Goal: Information Seeking & Learning: Compare options

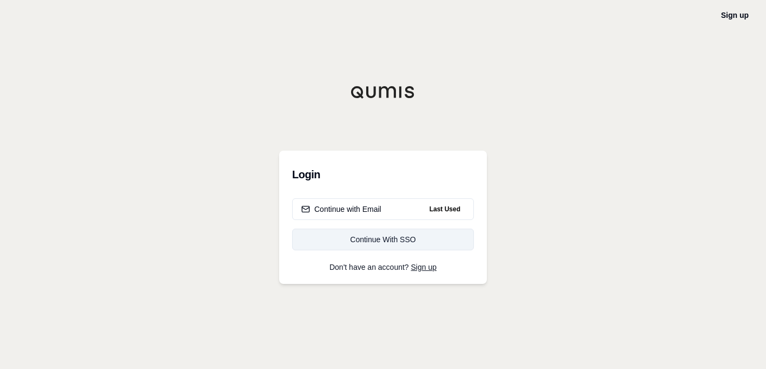
click at [364, 246] on link "Continue With SSO" at bounding box center [383, 239] width 182 height 22
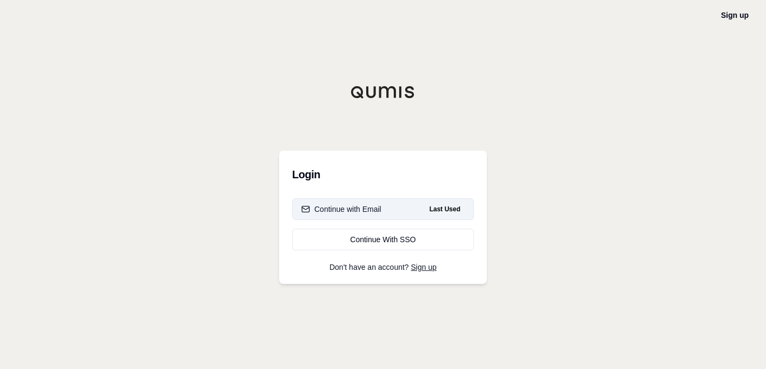
click at [404, 205] on button "Continue with Email Last Used" at bounding box center [383, 209] width 182 height 22
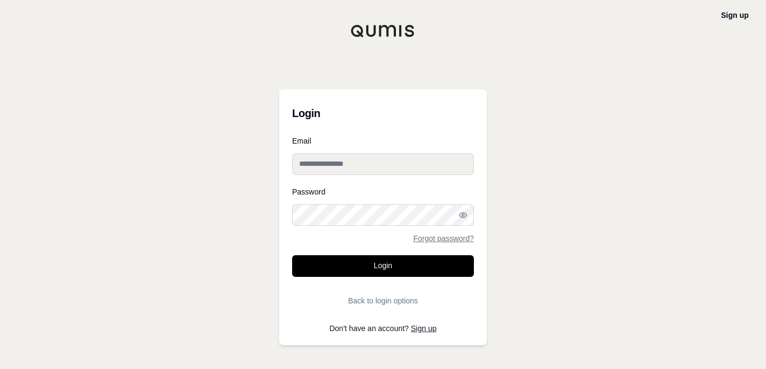
type input "**********"
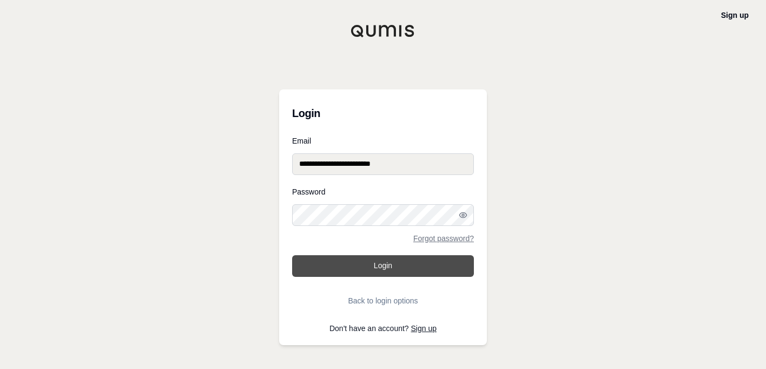
click at [382, 260] on button "Login" at bounding box center [383, 266] width 182 height 22
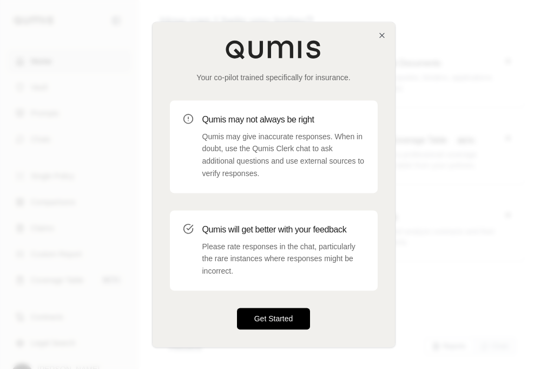
click at [260, 315] on button "Get Started" at bounding box center [274, 318] width 74 height 22
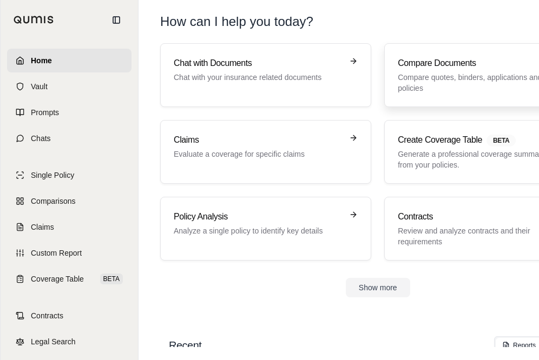
click at [482, 89] on link "Compare Documents Compare quotes, binders, applications and policies" at bounding box center [489, 75] width 211 height 64
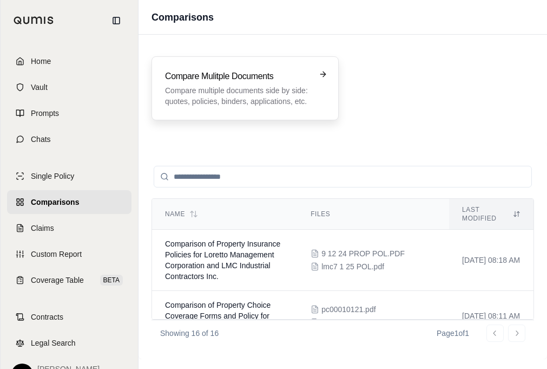
click at [278, 102] on p "Compare multiple documents side by side: quotes, policies, binders, application…" at bounding box center [237, 96] width 145 height 22
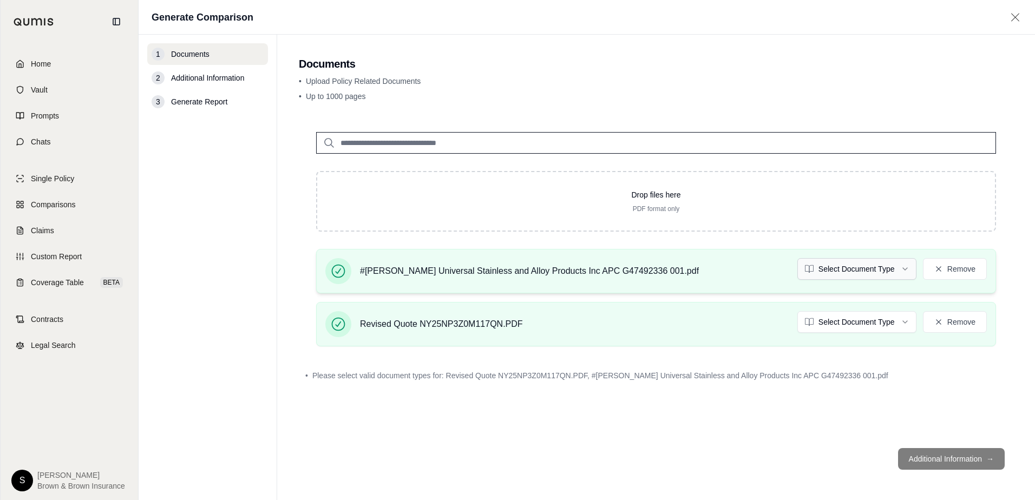
click at [766, 265] on html "Home Vault Prompts Chats Single Policy Comparisons Claims Custom Report Coverag…" at bounding box center [517, 250] width 1035 height 500
click at [766, 323] on html "Home Vault Prompts Chats Single Policy Comparisons Claims Custom Report Coverag…" at bounding box center [517, 250] width 1035 height 500
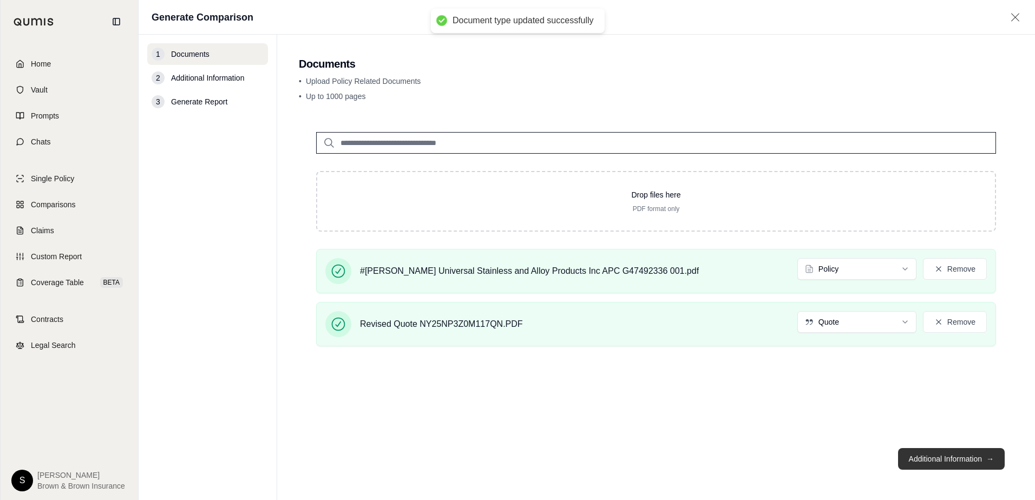
click at [766, 368] on button "Additional Information →" at bounding box center [951, 459] width 107 height 22
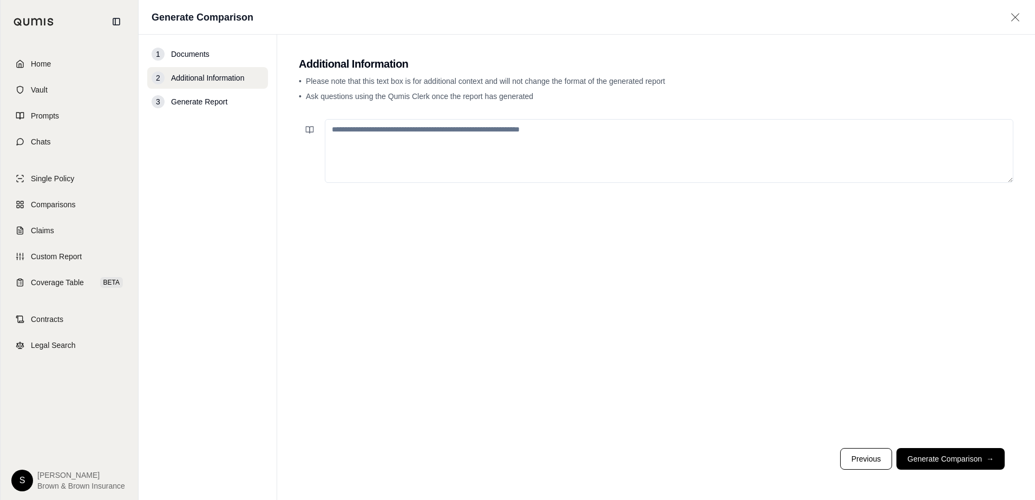
click at [766, 368] on button "Generate Comparison →" at bounding box center [950, 459] width 108 height 22
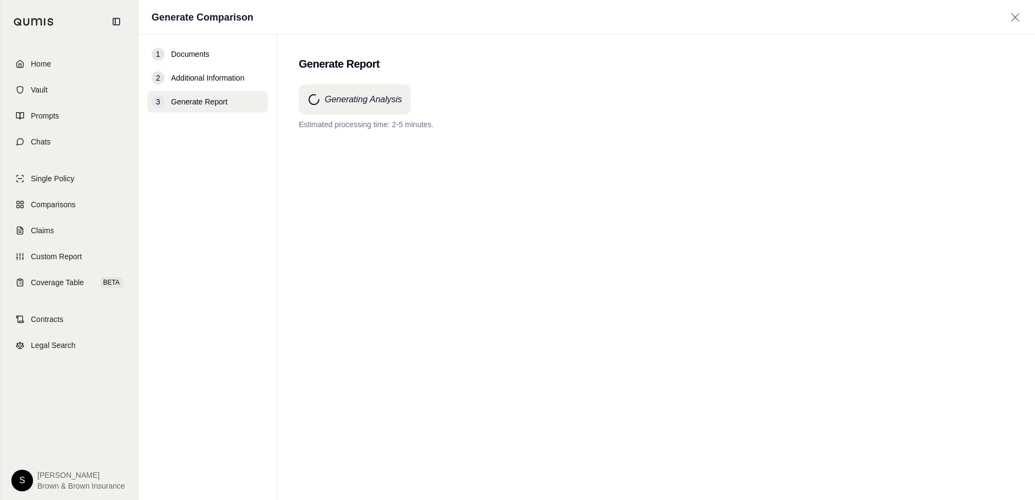
drag, startPoint x: 422, startPoint y: 346, endPoint x: 326, endPoint y: 313, distance: 101.3
click at [326, 313] on div "Generating Analysis Estimated processing time: 2-5 minutes." at bounding box center [656, 272] width 714 height 377
drag, startPoint x: 326, startPoint y: 313, endPoint x: 317, endPoint y: 318, distance: 10.9
click at [317, 318] on div "Generating Analysis Estimated processing time: 2-5 minutes." at bounding box center [656, 272] width 714 height 377
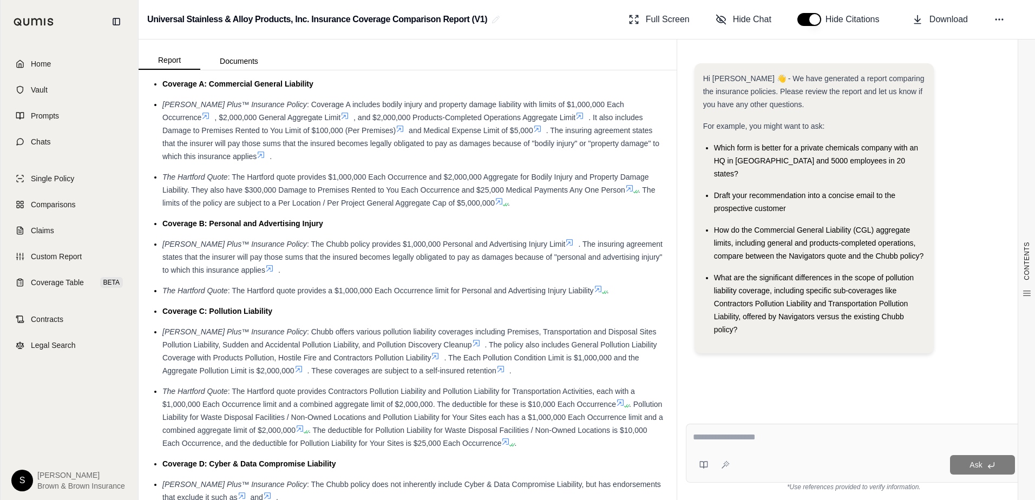
scroll to position [1136, 0]
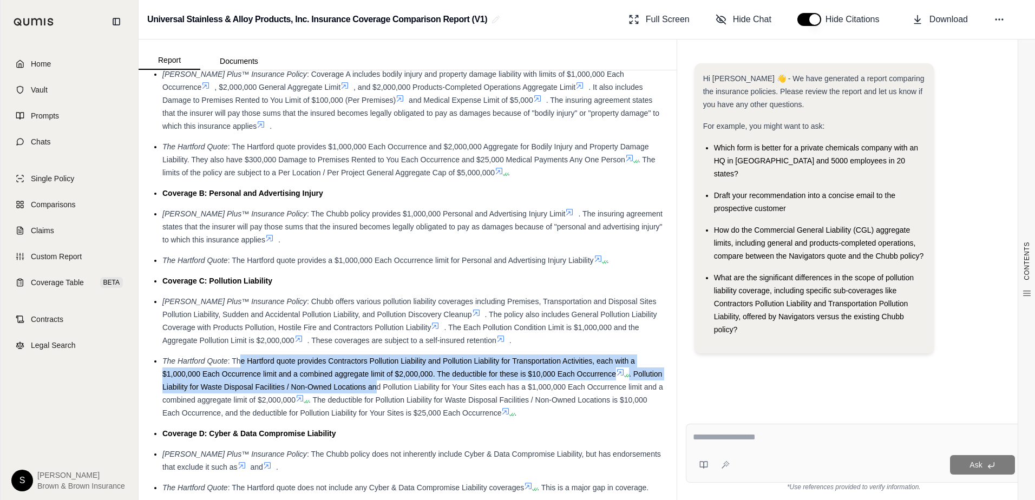
drag, startPoint x: 242, startPoint y: 372, endPoint x: 409, endPoint y: 397, distance: 168.6
click at [409, 368] on li "The Hartford Quote : The Hartford quote provides Contractors Pollution Liabilit…" at bounding box center [412, 386] width 501 height 65
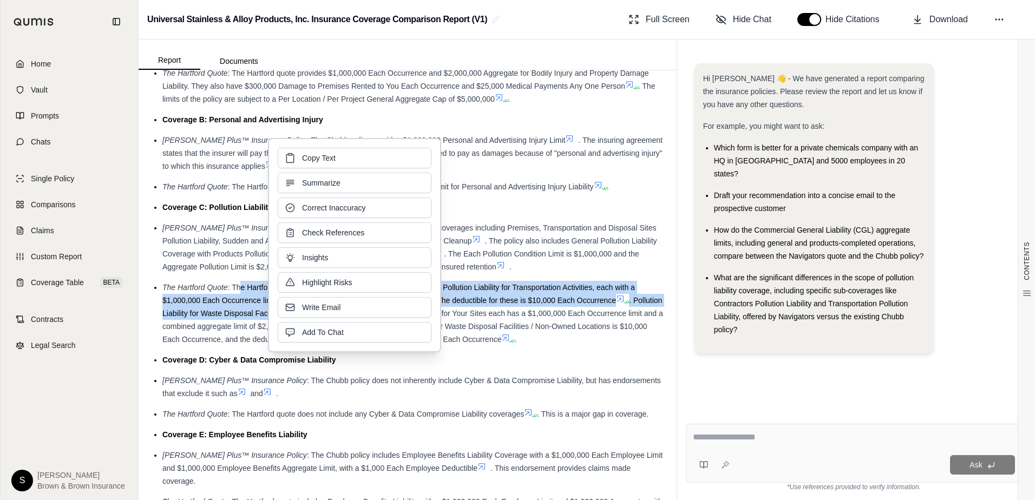
scroll to position [1353, 0]
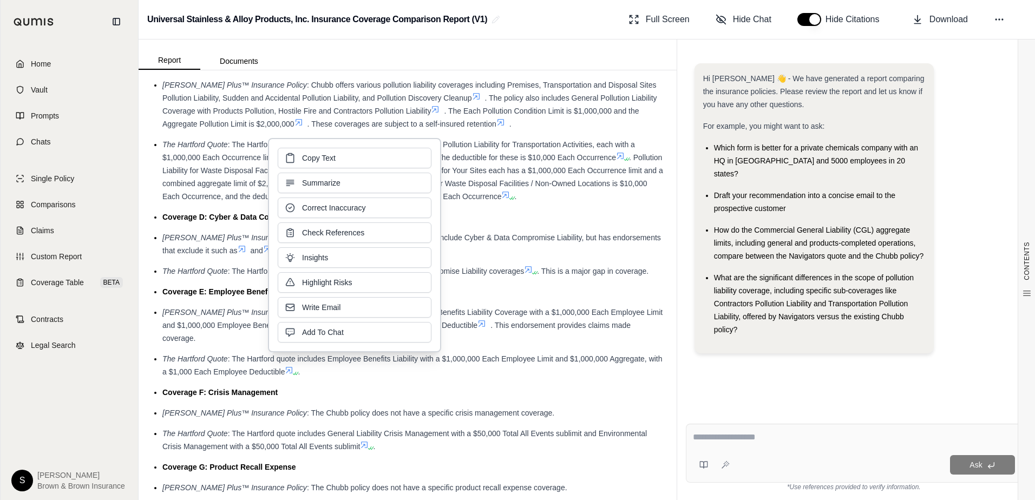
click at [549, 368] on li "Coverage F: Crisis Management" at bounding box center [412, 392] width 501 height 13
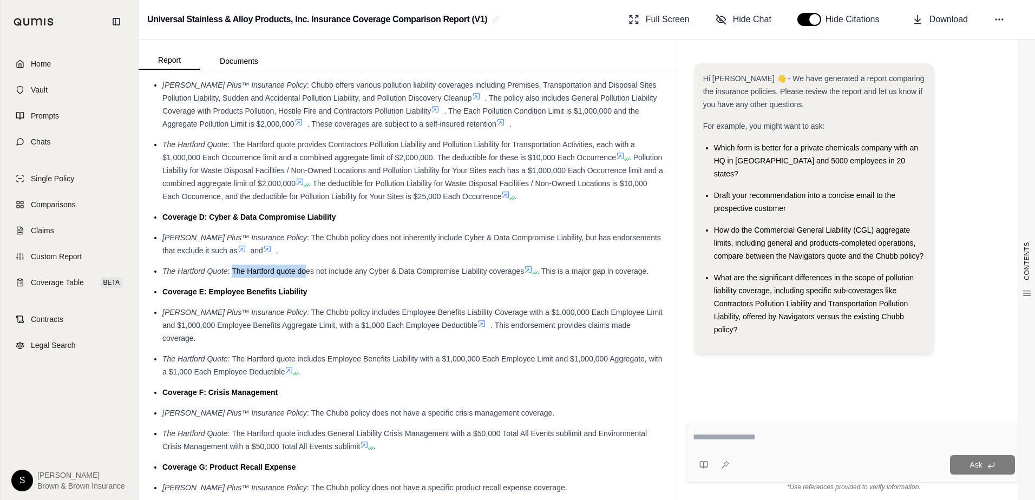
drag, startPoint x: 232, startPoint y: 284, endPoint x: 307, endPoint y: 289, distance: 75.9
click at [307, 278] on li "The Hartford Quote : The Hartford quote does not include any Cyber & Data Compr…" at bounding box center [412, 271] width 501 height 13
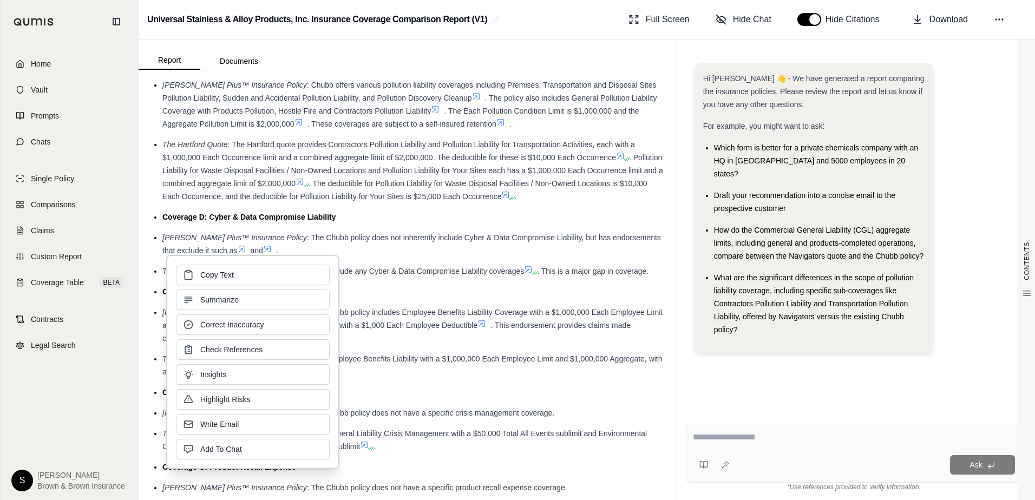
click at [307, 289] on div "Copy Text Summarize Correct Inaccuracy Check References Insights Highlight Risk…" at bounding box center [253, 362] width 154 height 195
click at [419, 298] on li "Coverage E: Employee Benefits Liability" at bounding box center [412, 291] width 501 height 13
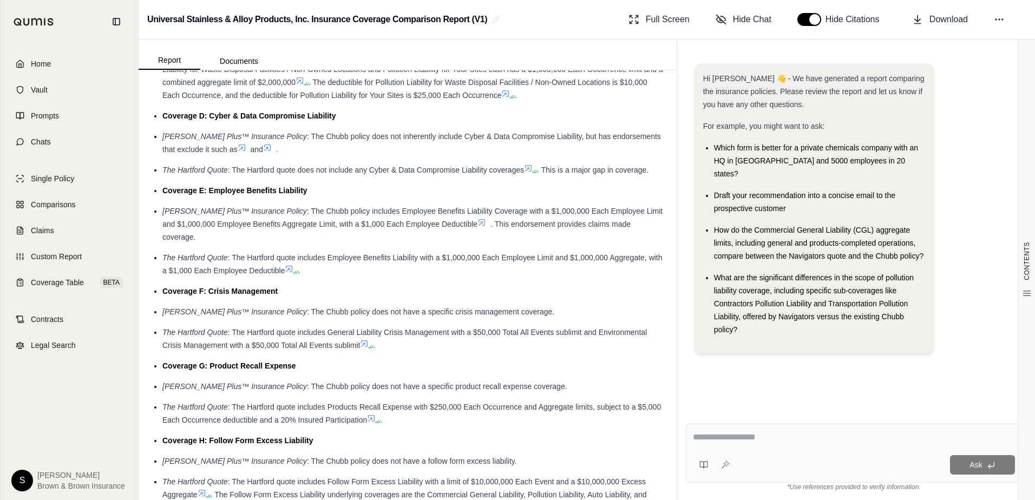
scroll to position [1461, 0]
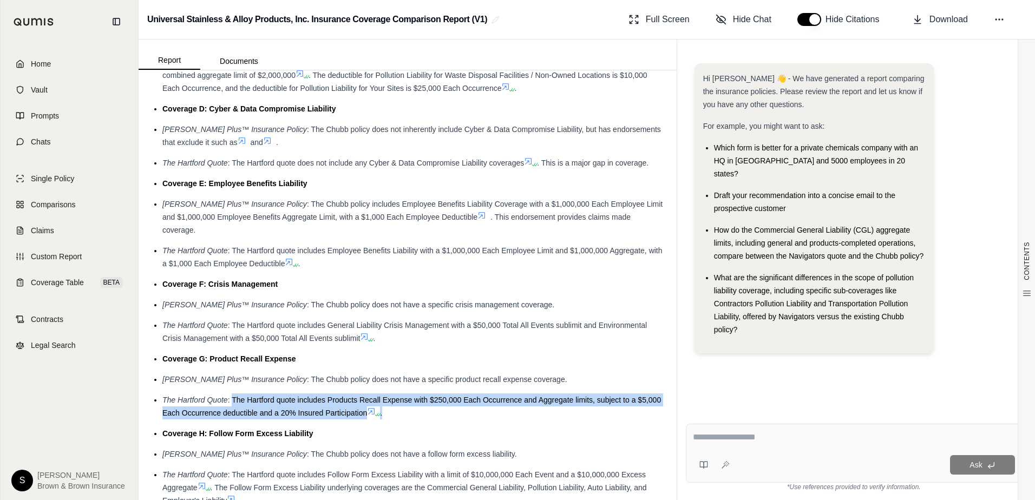
drag, startPoint x: 234, startPoint y: 397, endPoint x: 475, endPoint y: 406, distance: 241.0
click at [475, 368] on li "The Hartford Quote : The Hartford quote includes Products Recall Expense with $…" at bounding box center [412, 406] width 501 height 26
drag, startPoint x: 475, startPoint y: 406, endPoint x: 543, endPoint y: 415, distance: 69.3
click at [543, 368] on li "The Hartford Quote : The Hartford quote includes Products Recall Expense with $…" at bounding box center [412, 406] width 501 height 26
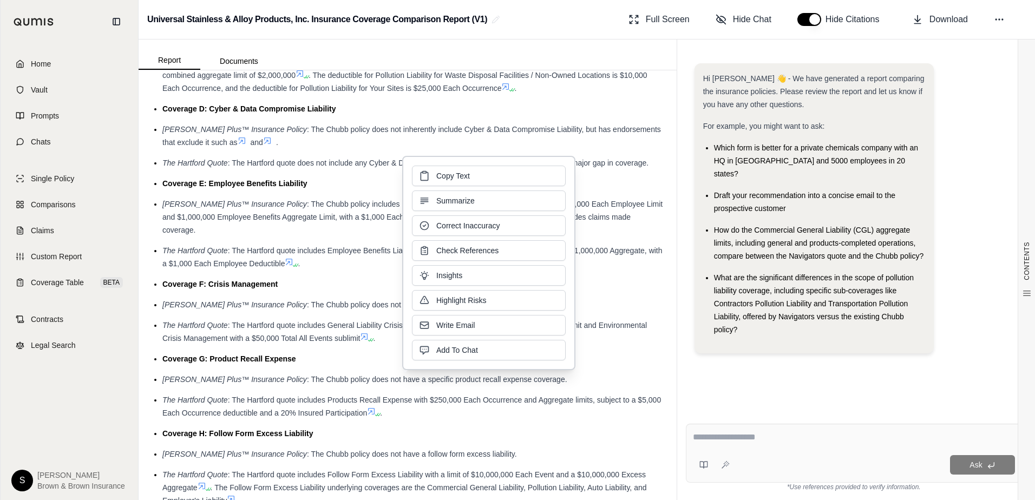
click at [504, 368] on li "The Hartford Quote : The Hartford quote includes Products Recall Expense with $…" at bounding box center [412, 406] width 501 height 26
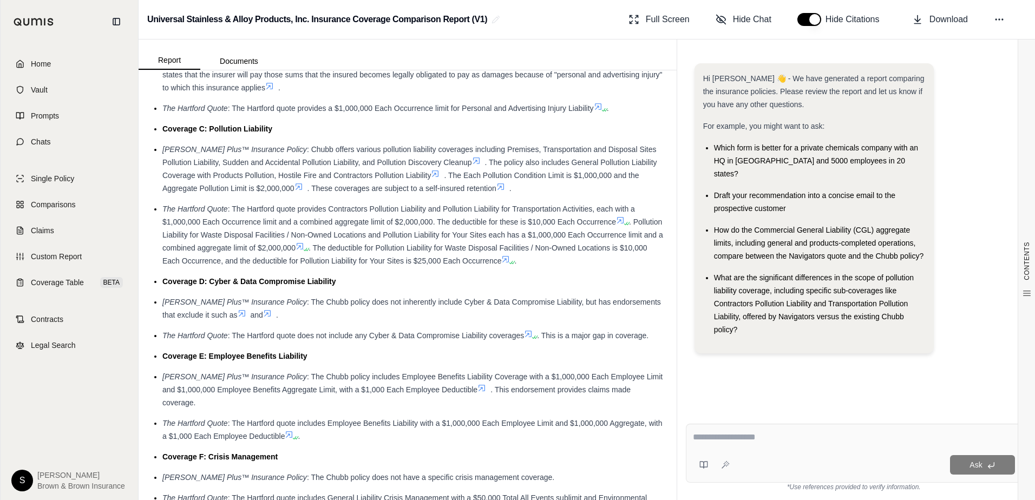
scroll to position [1245, 0]
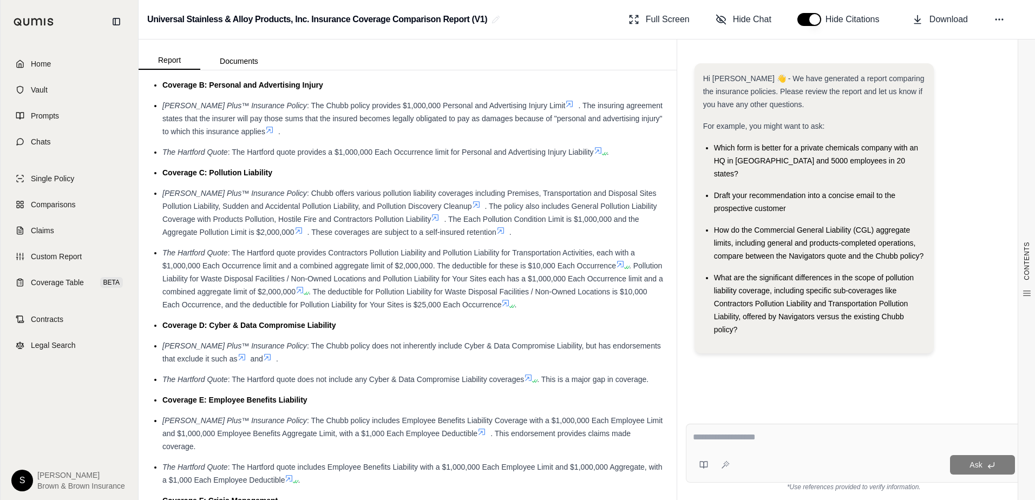
click at [554, 332] on li "Coverage D: Cyber & Data Compromise Liability" at bounding box center [412, 325] width 501 height 13
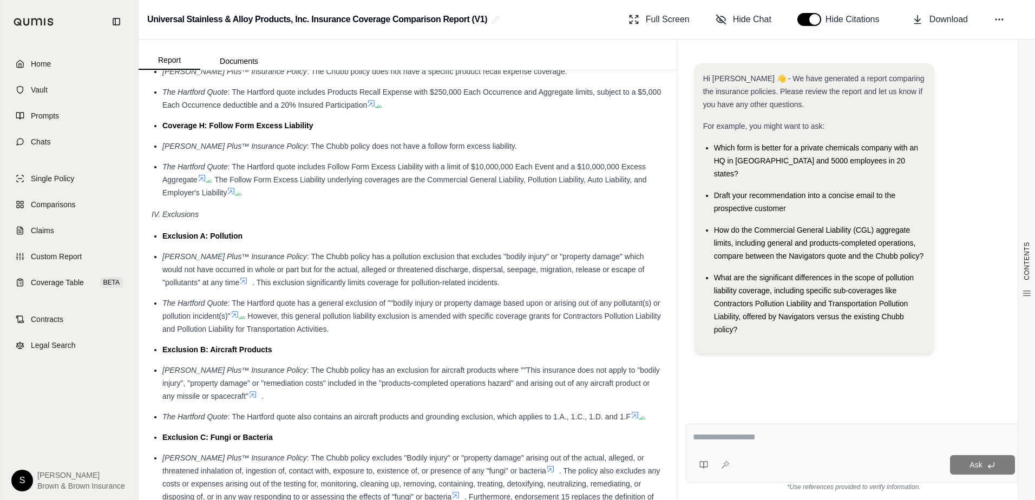
scroll to position [1840, 0]
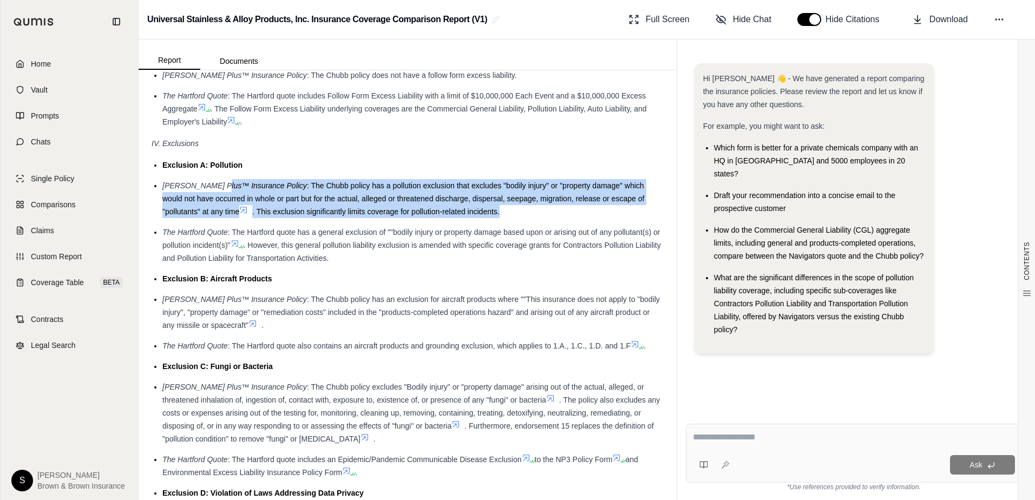
drag, startPoint x: 223, startPoint y: 185, endPoint x: 484, endPoint y: 207, distance: 261.3
click at [484, 207] on li "[PERSON_NAME] Plus™ Insurance Policy : The Chubb policy has a pollution exclusi…" at bounding box center [412, 198] width 501 height 39
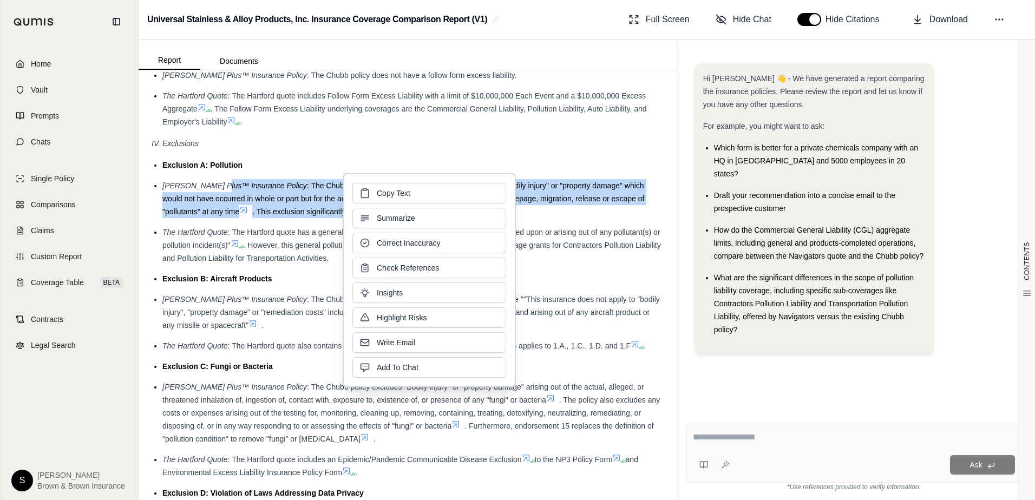
drag, startPoint x: 484, startPoint y: 207, endPoint x: 534, endPoint y: 217, distance: 51.3
click at [534, 217] on li "[PERSON_NAME] Plus™ Insurance Policy : The Chubb policy has a pollution exclusi…" at bounding box center [412, 198] width 501 height 39
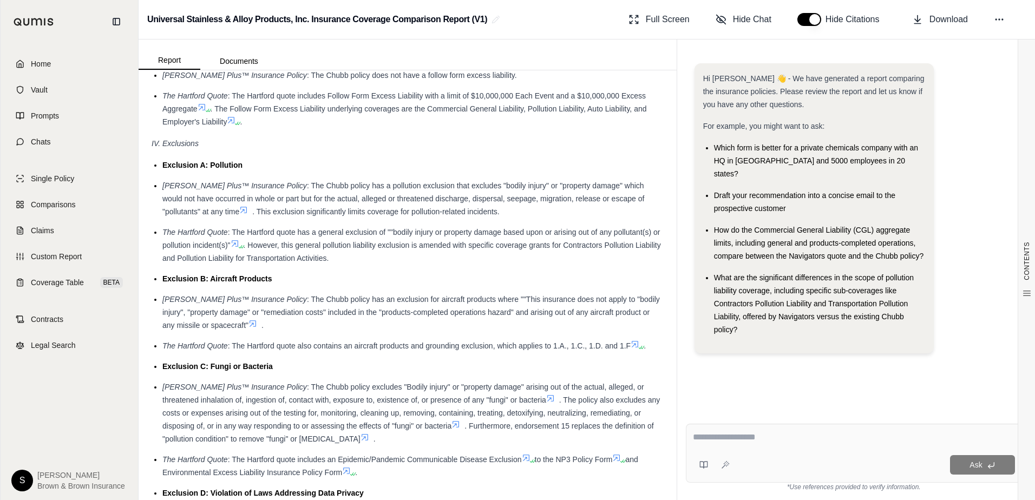
click at [284, 176] on ul "Exclusion A: Pollution [PERSON_NAME] Plus™ Insurance Policy : The Chubb policy …" at bounding box center [408, 350] width 512 height 382
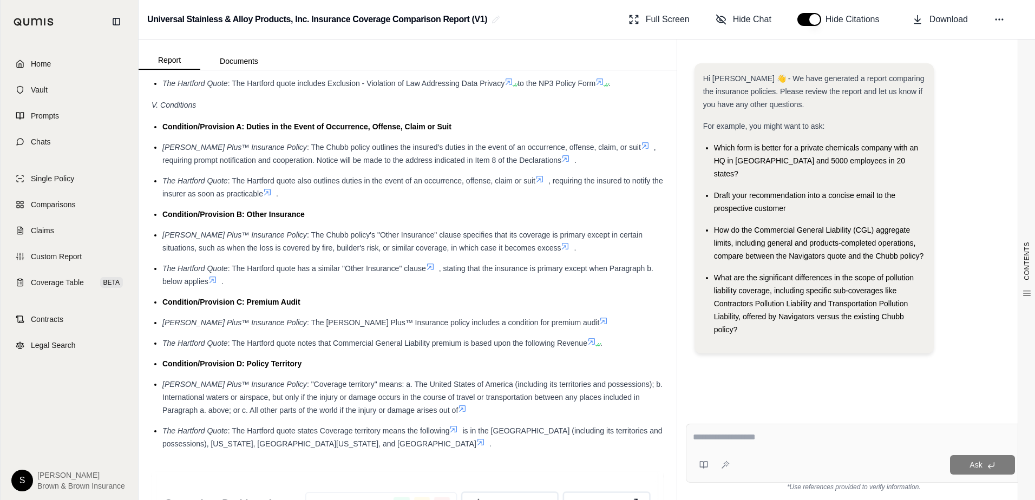
scroll to position [2381, 0]
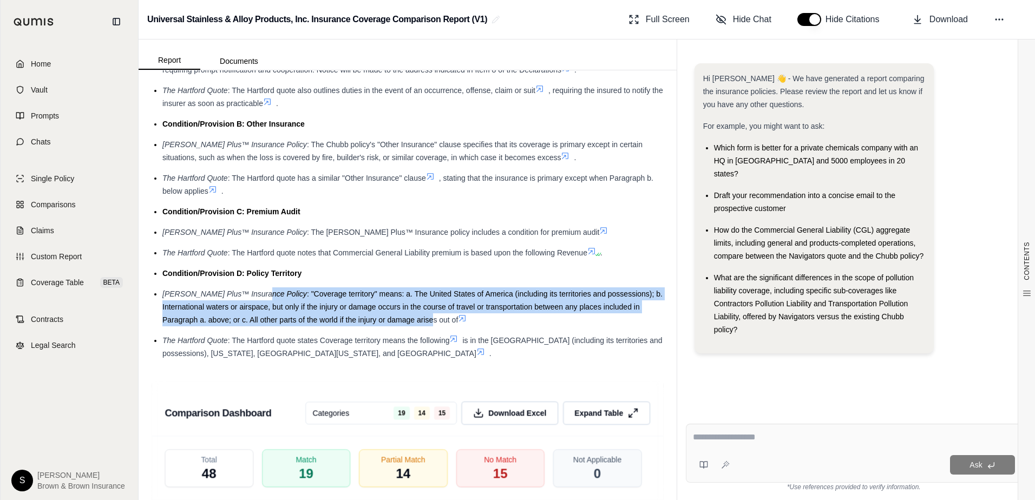
drag, startPoint x: 262, startPoint y: 294, endPoint x: 432, endPoint y: 315, distance: 171.8
click at [432, 315] on li "[PERSON_NAME] Plus™ Insurance Policy : "Coverage territory" means: a. The Unite…" at bounding box center [412, 306] width 501 height 39
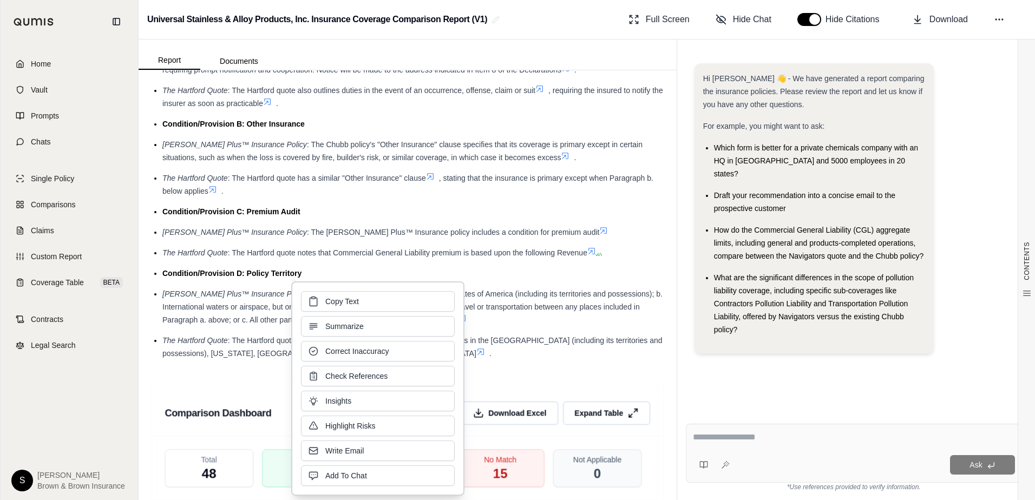
click at [237, 334] on li "The Hartford Quote : The Hartford quote states Coverage territory means the fol…" at bounding box center [412, 347] width 501 height 26
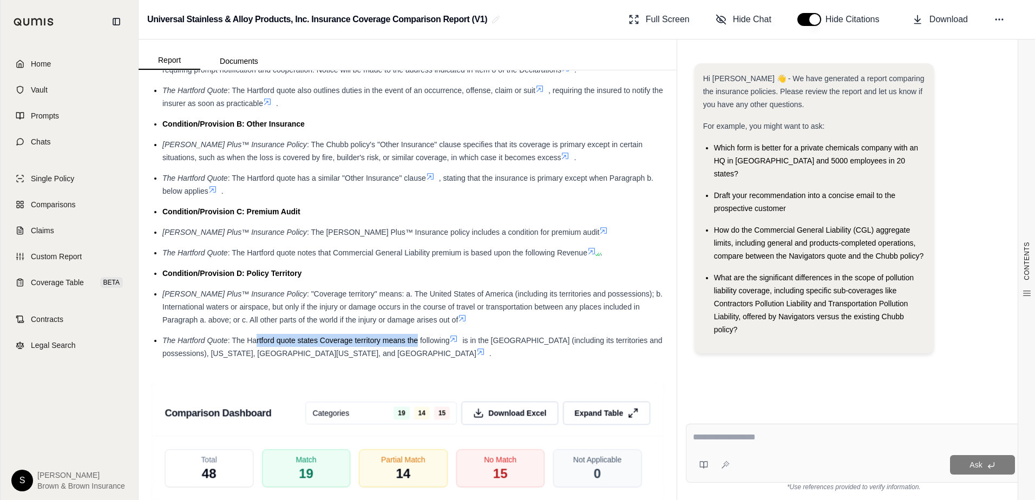
drag, startPoint x: 255, startPoint y: 333, endPoint x: 417, endPoint y: 330, distance: 162.4
click at [417, 330] on ul "Condition/Provision A: Duties in the Event of Occurrence, Offense, Claim or Sui…" at bounding box center [408, 195] width 512 height 330
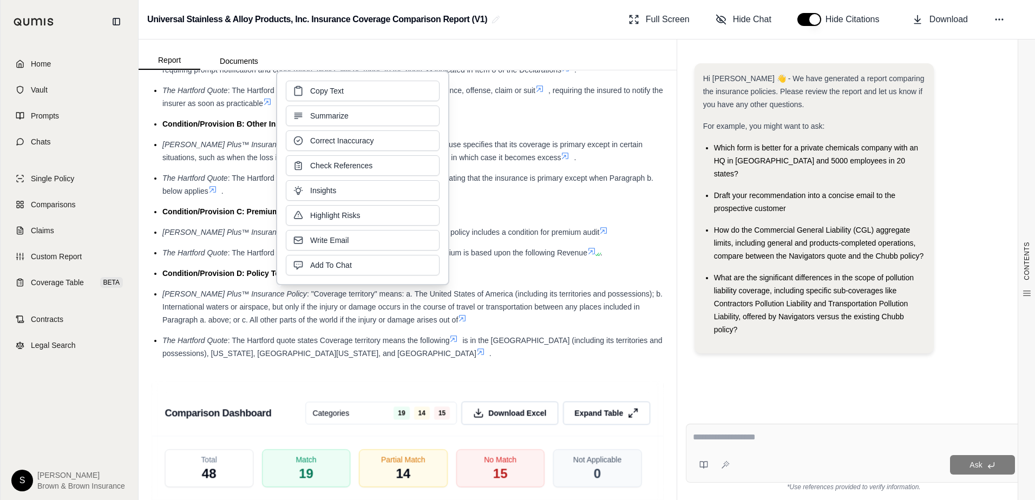
click at [306, 325] on li "[PERSON_NAME] Plus™ Insurance Policy : "Coverage territory" means: a. The Unite…" at bounding box center [412, 306] width 501 height 39
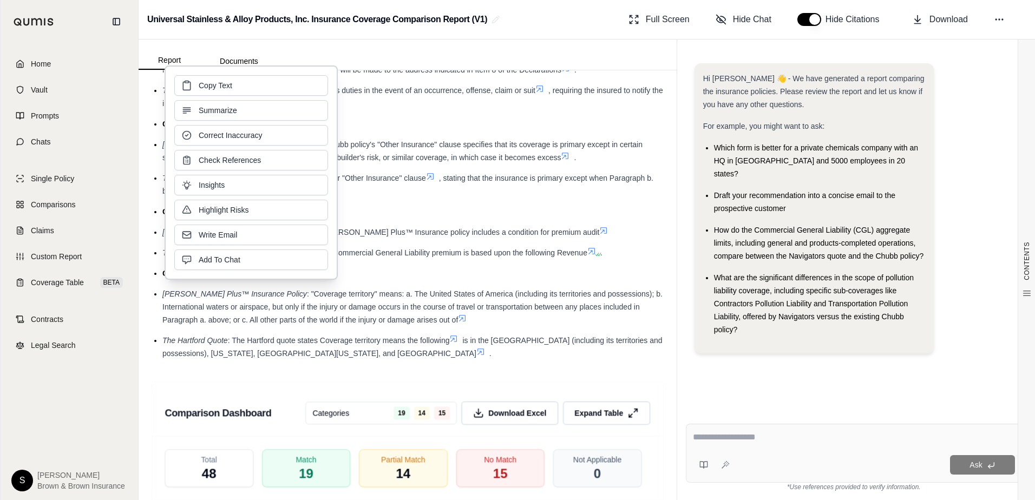
drag, startPoint x: 306, startPoint y: 324, endPoint x: 407, endPoint y: 309, distance: 102.3
click at [407, 310] on span ": "Coverage territory" means: a. The United States of America (including its te…" at bounding box center [412, 307] width 500 height 35
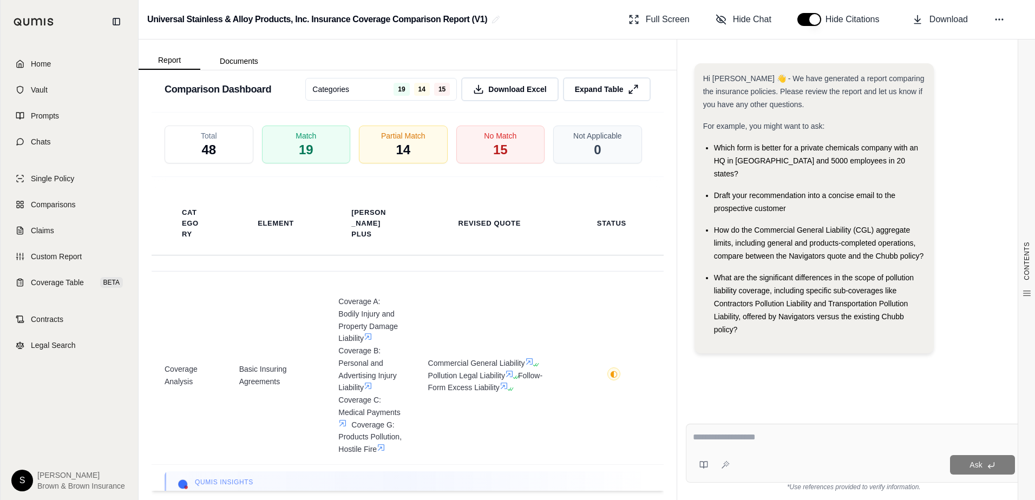
scroll to position [2706, 0]
click at [490, 93] on span "Download Excel" at bounding box center [517, 87] width 61 height 11
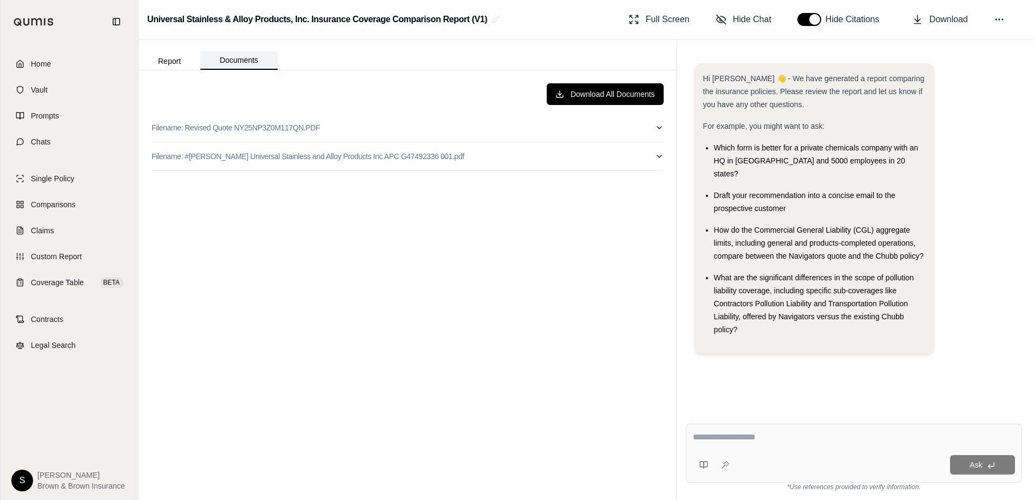
click at [219, 57] on button "Documents" at bounding box center [238, 60] width 77 height 18
click at [635, 131] on button "Filename: Revised Quote NY25NP3Z0M117QN.PDF" at bounding box center [408, 128] width 512 height 28
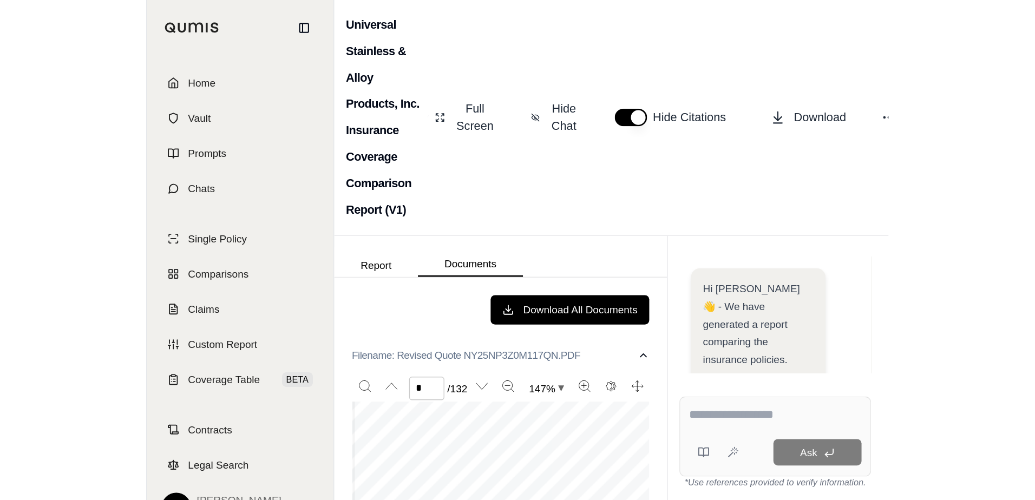
scroll to position [323, 0]
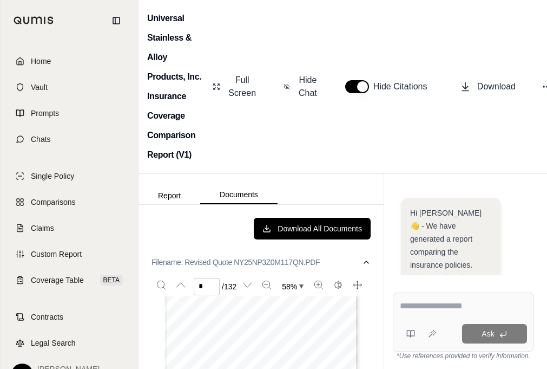
click at [499, 33] on div "Universal Stainless & Alloy Products, Inc. Insurance Coverage Comparison Report…" at bounding box center [343, 87] width 409 height 174
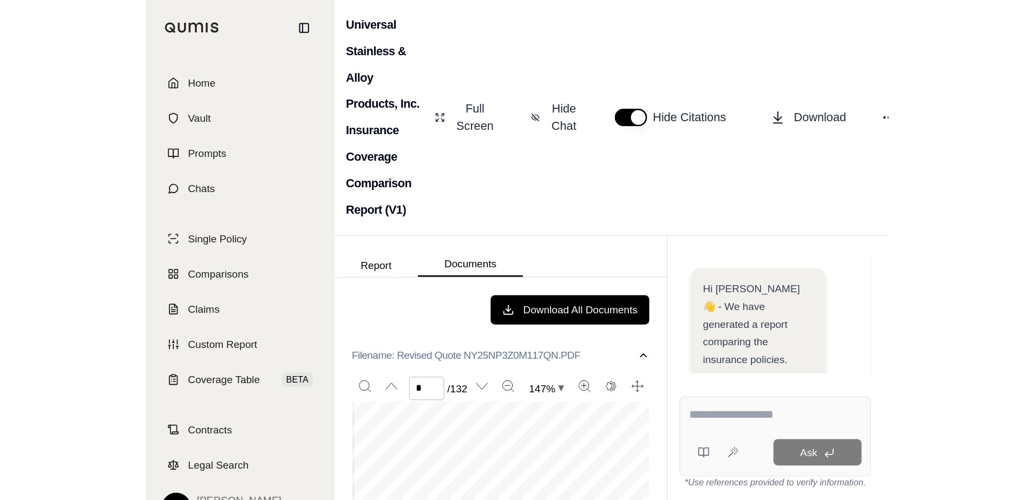
scroll to position [1508, 0]
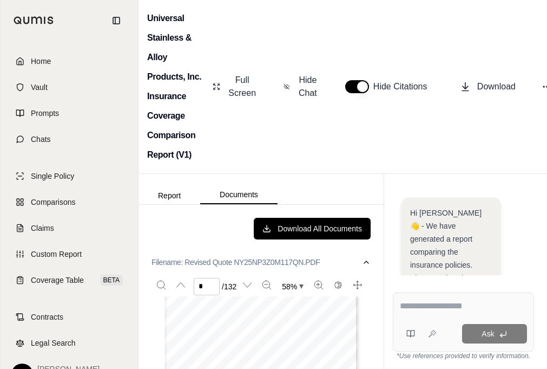
click at [482, 109] on div "Universal Stainless & Alloy Products, Inc. Insurance Coverage Comparison Report…" at bounding box center [343, 87] width 409 height 174
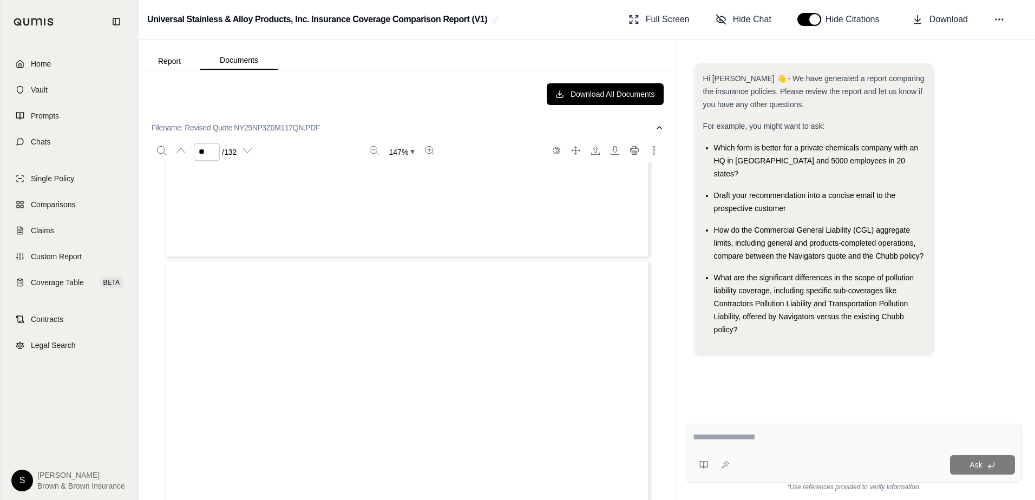
scroll to position [19048, 0]
type input "**"
